Goal: Navigation & Orientation: Find specific page/section

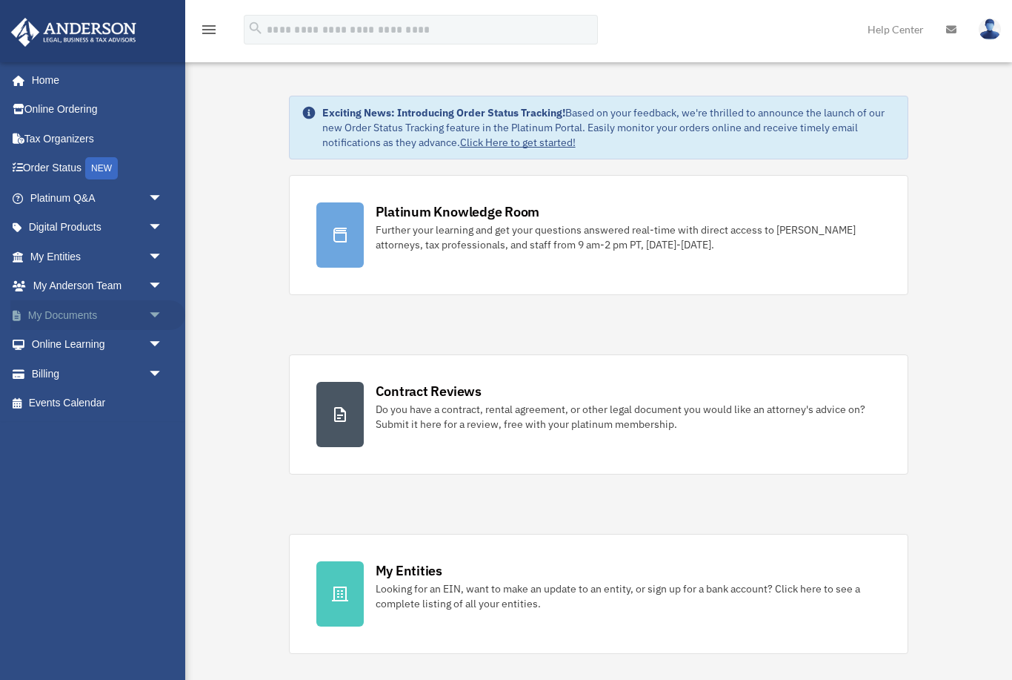
click at [136, 311] on link "My Documents arrow_drop_down" at bounding box center [97, 315] width 175 height 30
click at [149, 316] on span "arrow_drop_down" at bounding box center [163, 315] width 30 height 30
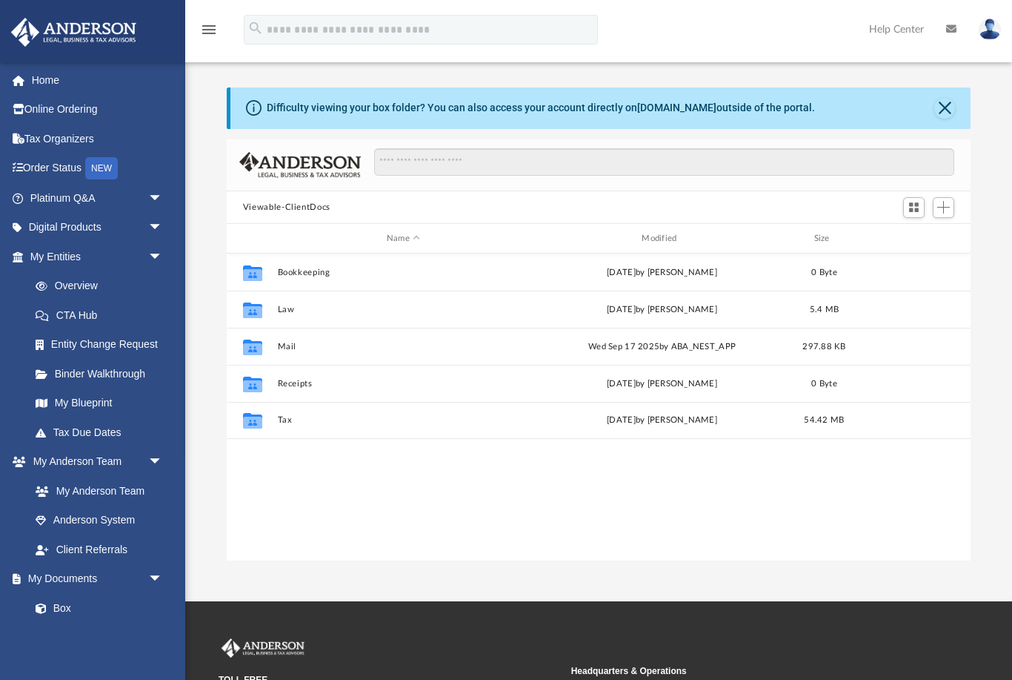
scroll to position [1, 1]
click at [152, 232] on span "arrow_drop_down" at bounding box center [163, 228] width 30 height 30
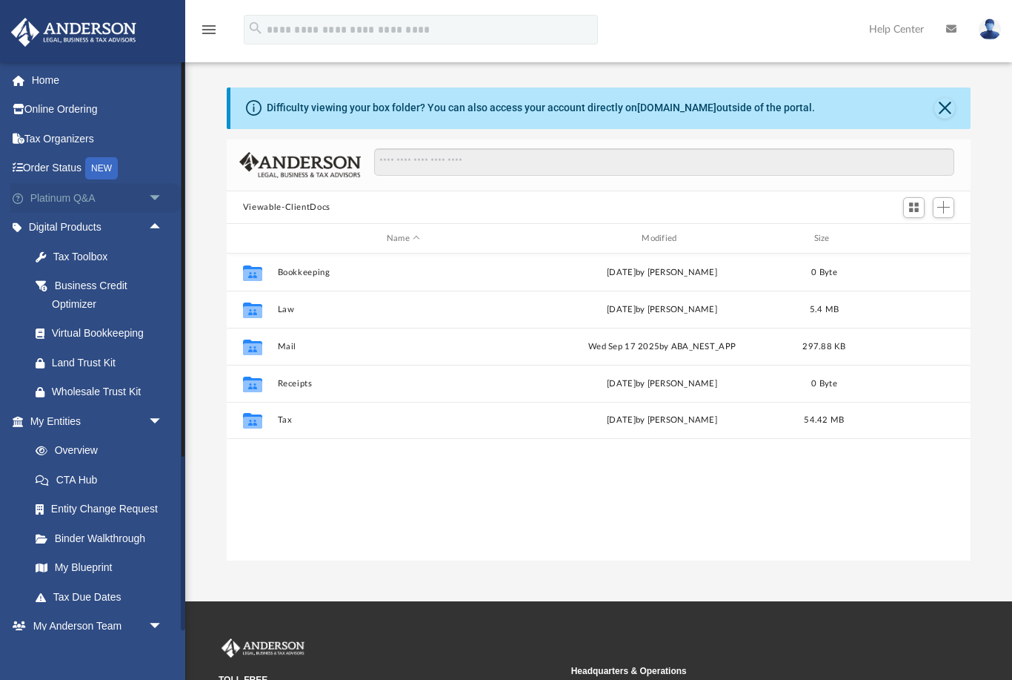
click at [168, 191] on span "arrow_drop_down" at bounding box center [163, 198] width 30 height 30
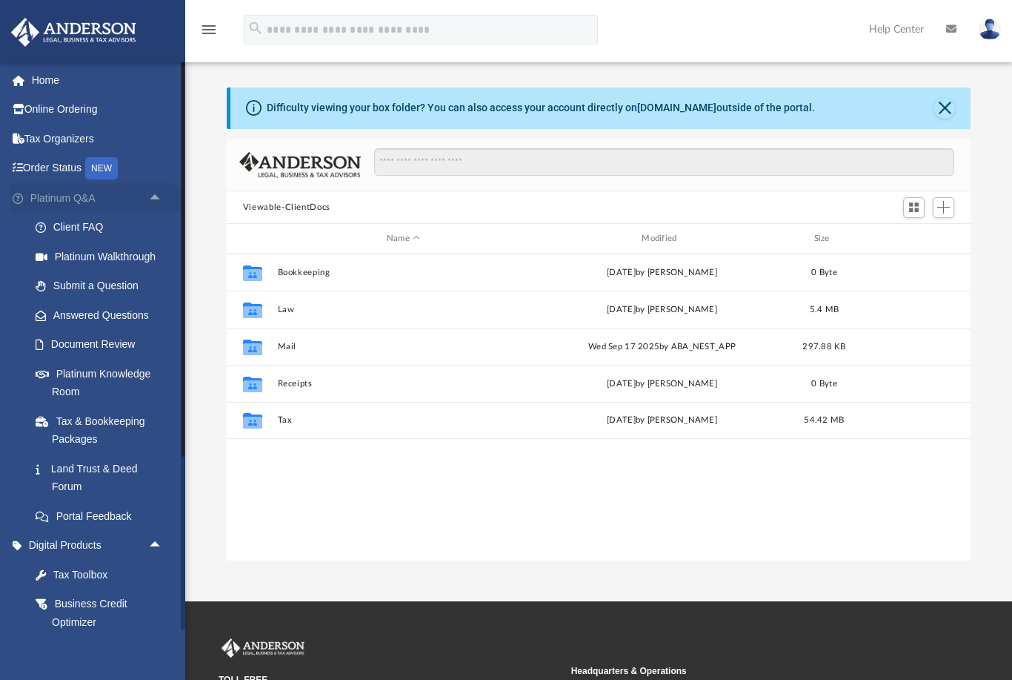
click at [155, 188] on span "arrow_drop_up" at bounding box center [163, 198] width 30 height 30
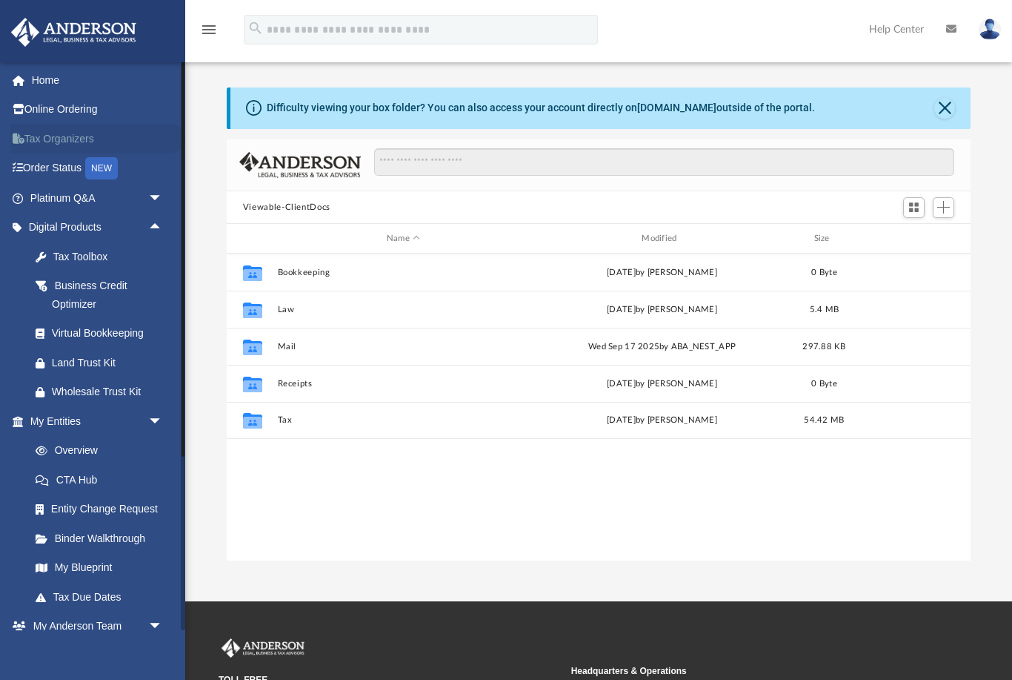
click at [67, 137] on link "Tax Organizers" at bounding box center [97, 139] width 175 height 30
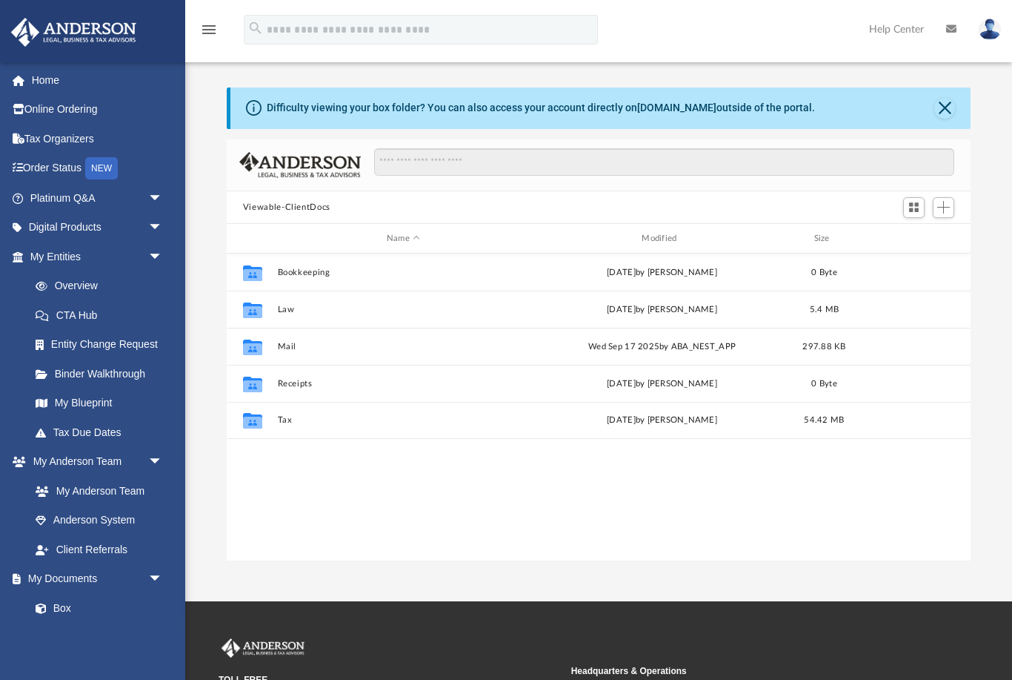
scroll to position [337, 745]
click at [158, 231] on span "arrow_drop_down" at bounding box center [163, 228] width 30 height 30
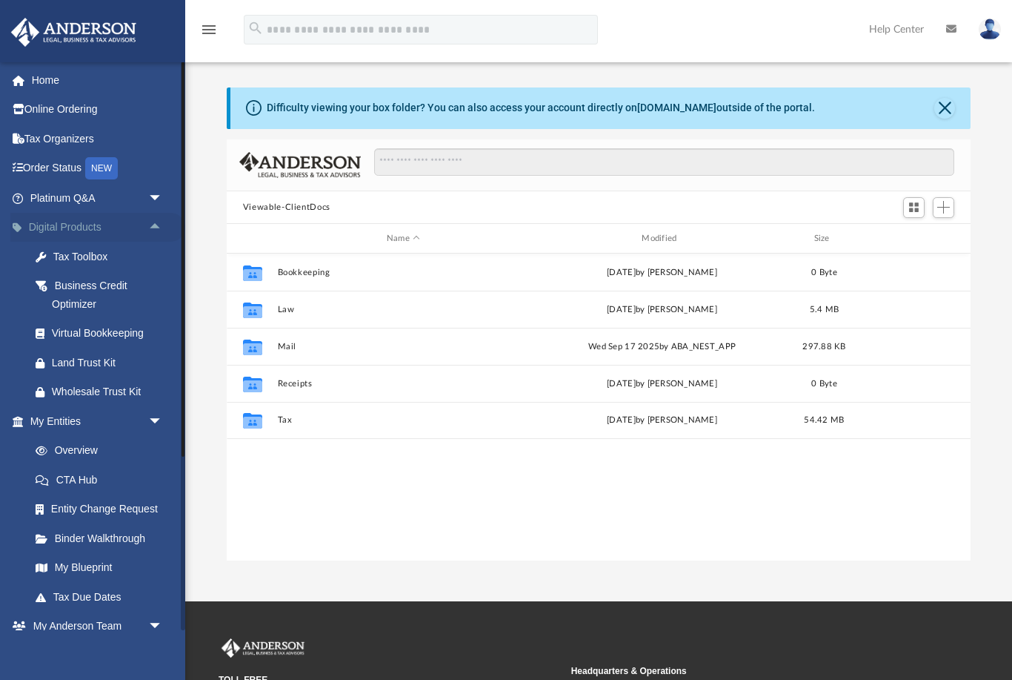
click at [149, 219] on span "arrow_drop_up" at bounding box center [163, 228] width 30 height 30
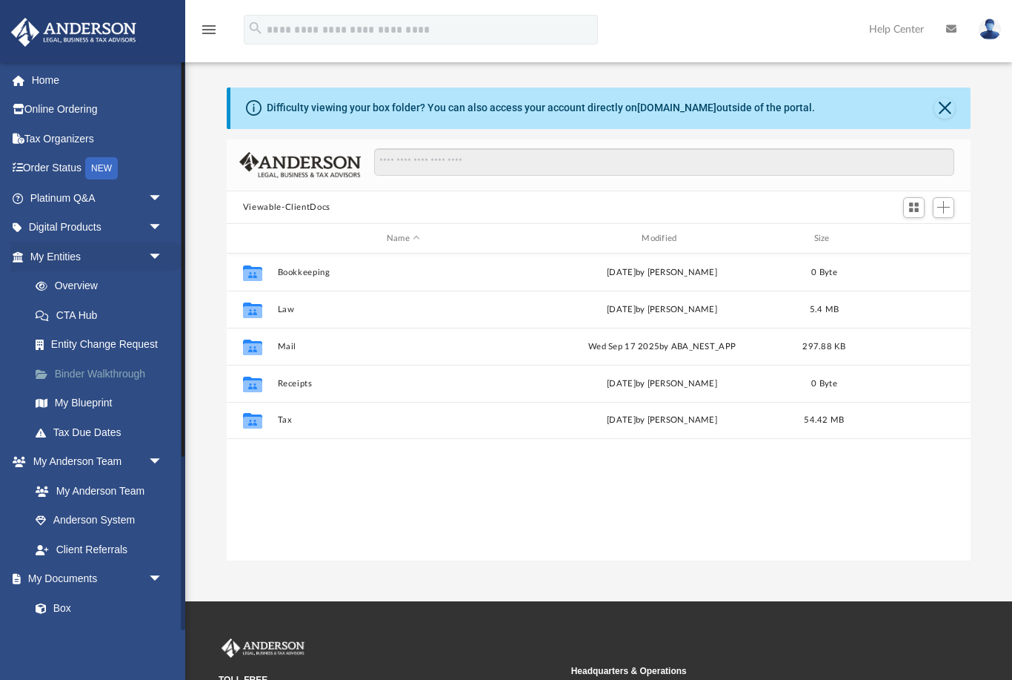
click at [107, 371] on link "Binder Walkthrough" at bounding box center [103, 374] width 165 height 30
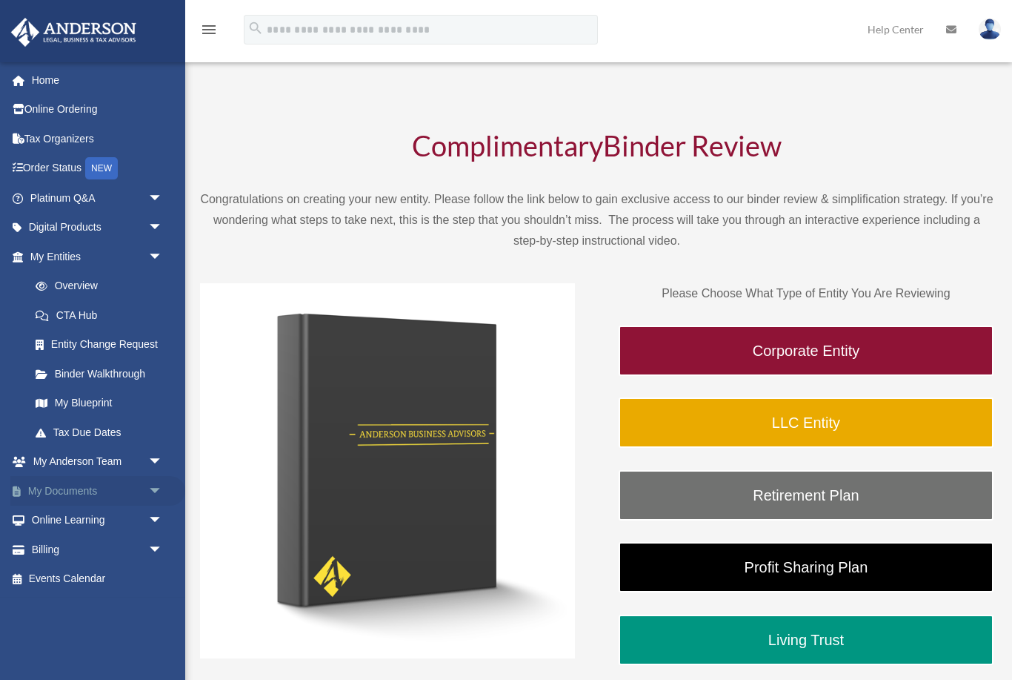
click at [153, 482] on span "arrow_drop_down" at bounding box center [163, 491] width 30 height 30
click at [56, 505] on link "Box" at bounding box center [103, 520] width 165 height 30
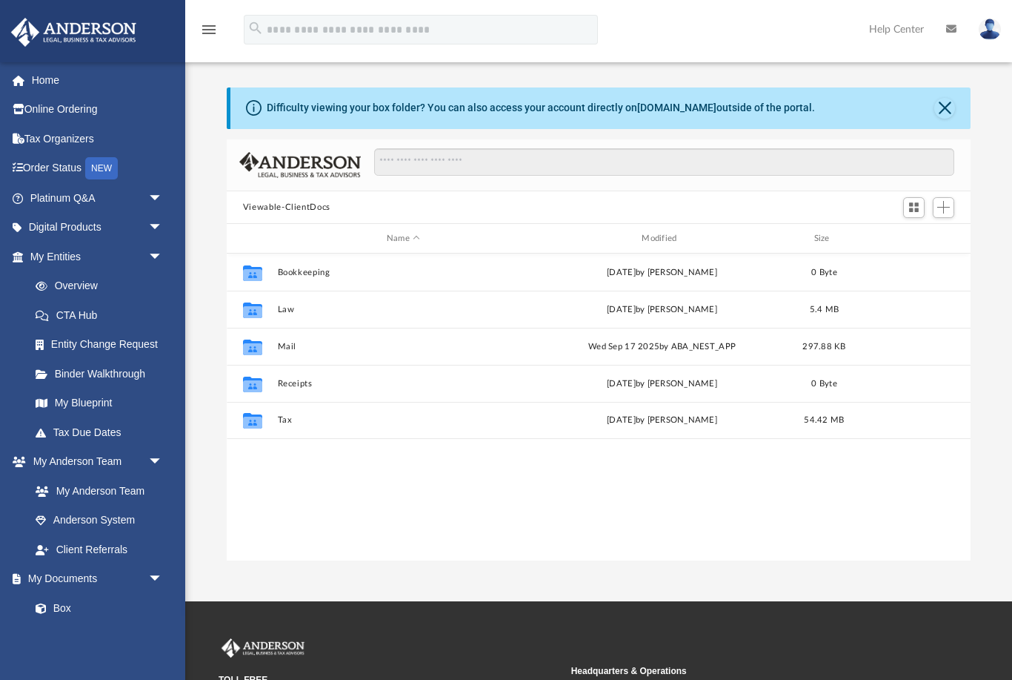
scroll to position [337, 745]
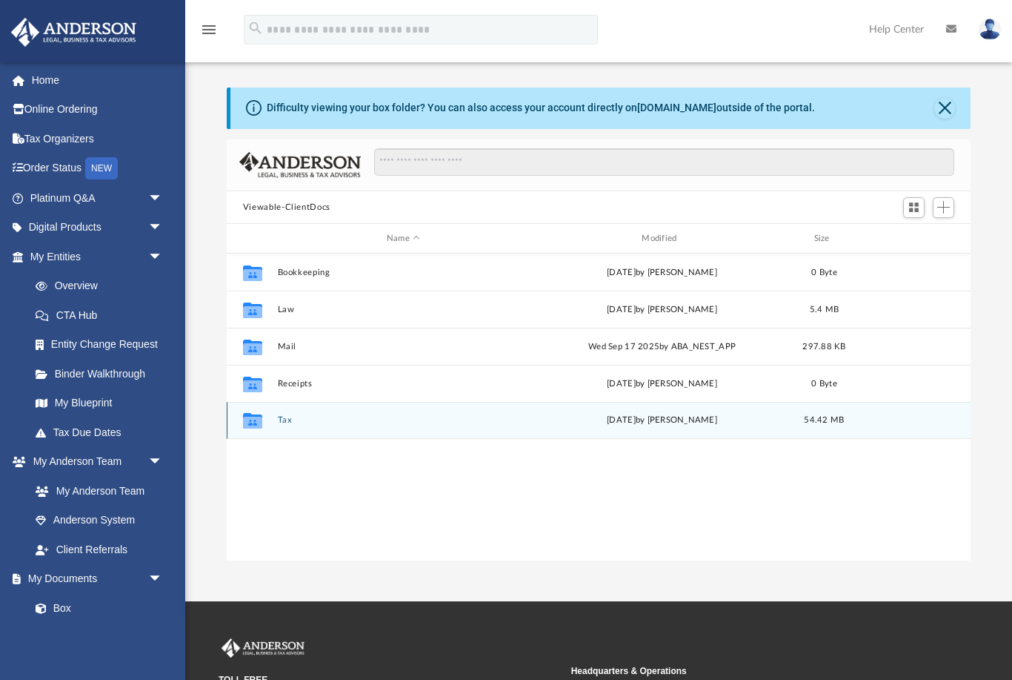
click at [265, 419] on icon "Collaborated Folder" at bounding box center [253, 420] width 24 height 24
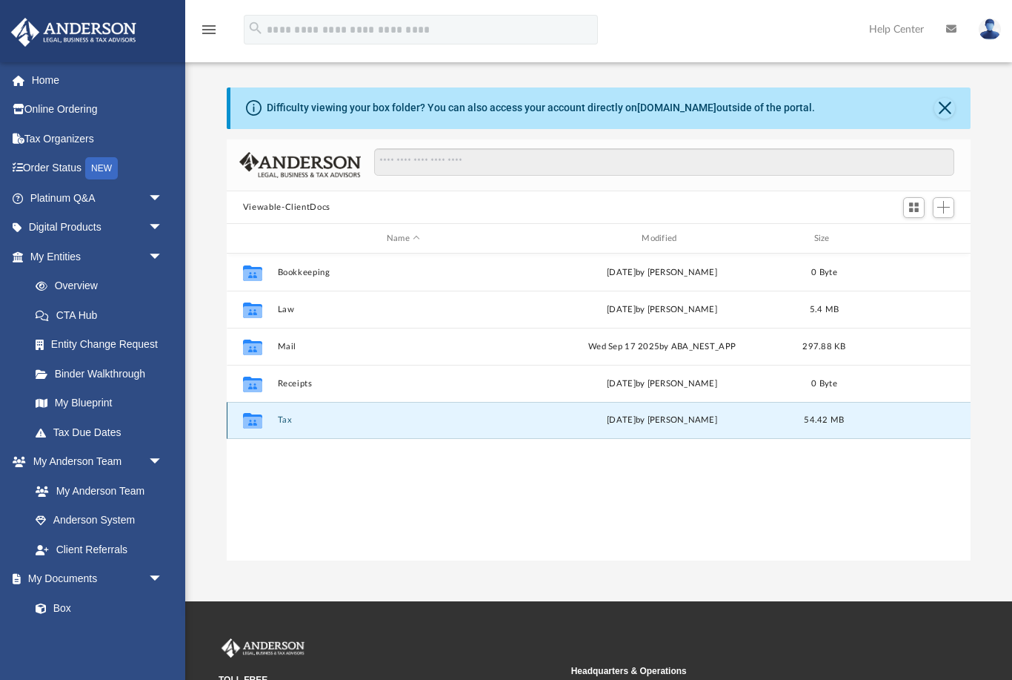
click at [255, 423] on icon "grid" at bounding box center [252, 421] width 19 height 16
click at [256, 415] on icon "grid" at bounding box center [252, 421] width 19 height 16
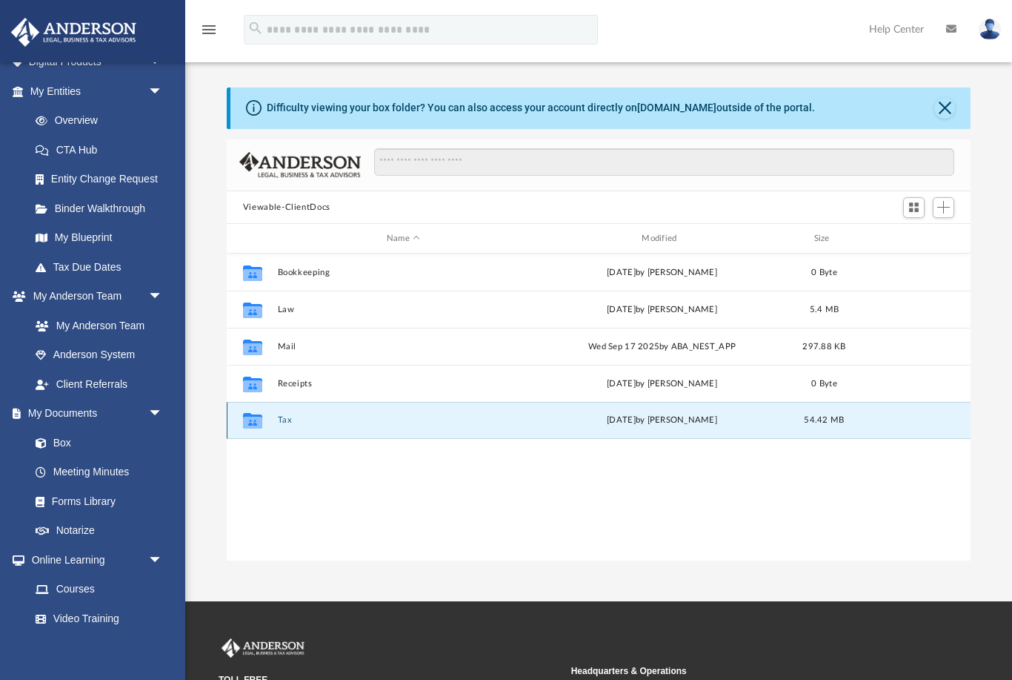
scroll to position [28, 0]
